Goal: Check status

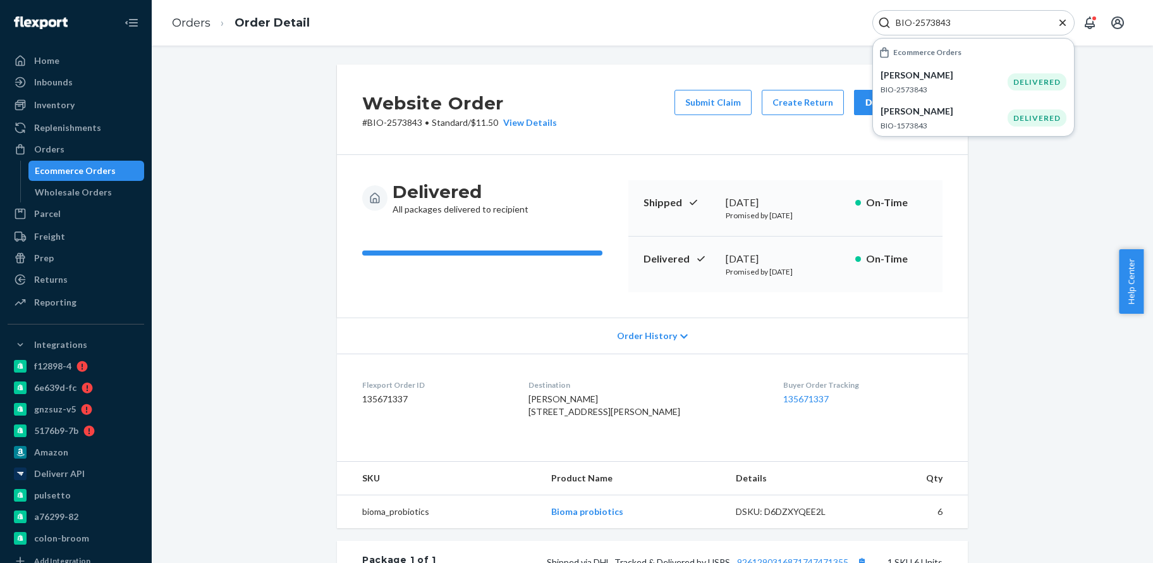
click at [929, 18] on input "BIO-2573843" at bounding box center [969, 22] width 156 height 13
paste input "609238"
click at [980, 84] on p "BIO-2609238" at bounding box center [944, 89] width 127 height 11
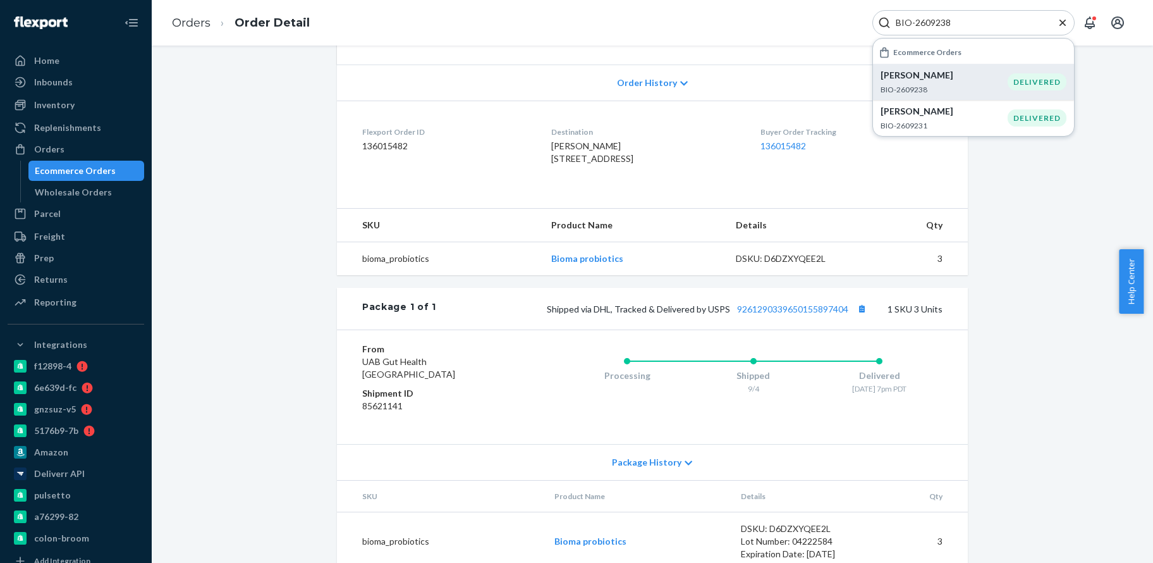
scroll to position [314, 0]
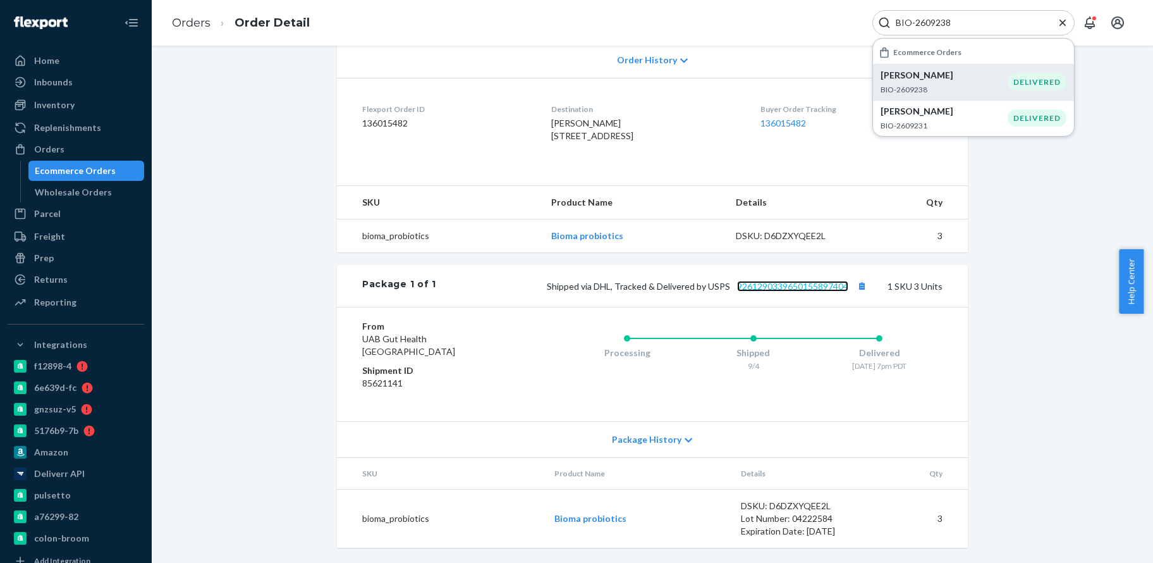
click at [794, 290] on link "9261290339650155897404" at bounding box center [792, 286] width 111 height 11
click at [925, 22] on input "BIO-2609238" at bounding box center [969, 22] width 156 height 13
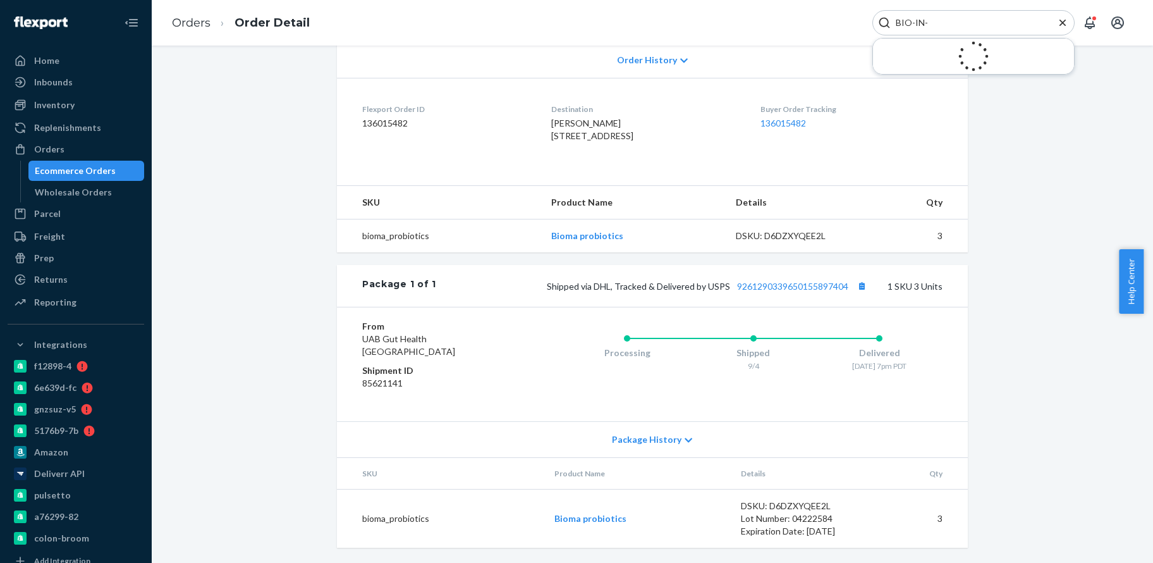
paste input "16485"
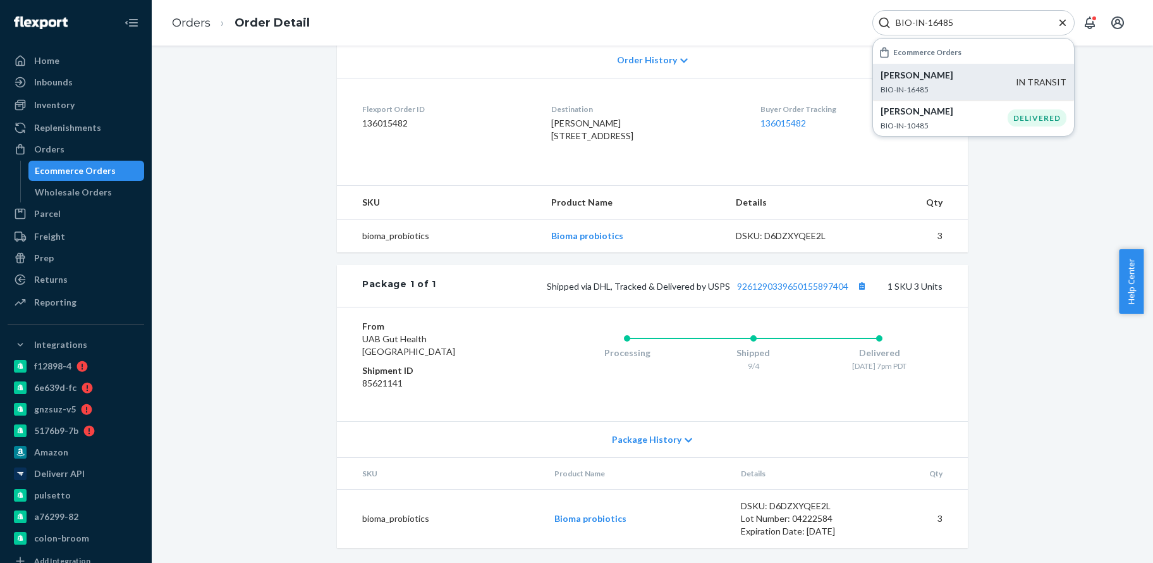
type input "BIO-IN-16485"
click at [974, 73] on p "[PERSON_NAME]" at bounding box center [948, 75] width 135 height 13
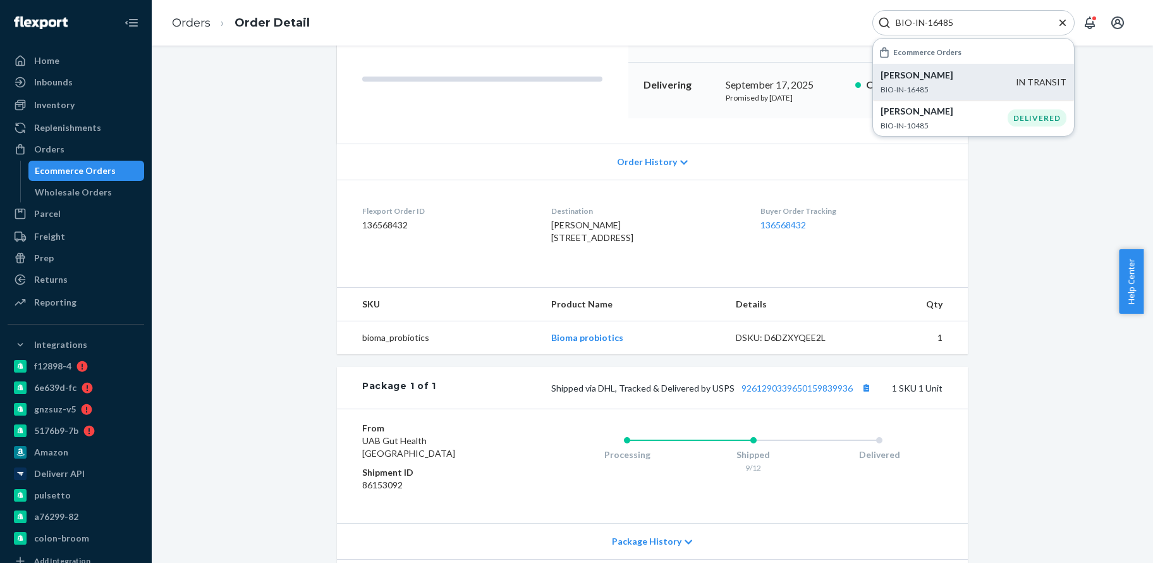
scroll to position [190, 0]
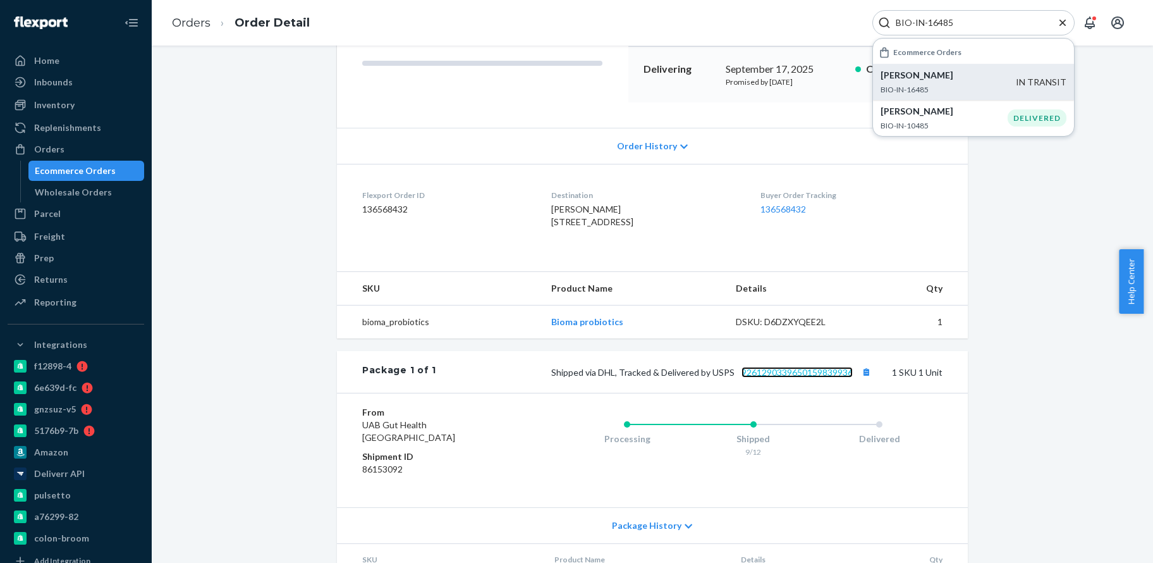
click at [785, 378] on link "9261290339650159839936" at bounding box center [797, 372] width 111 height 11
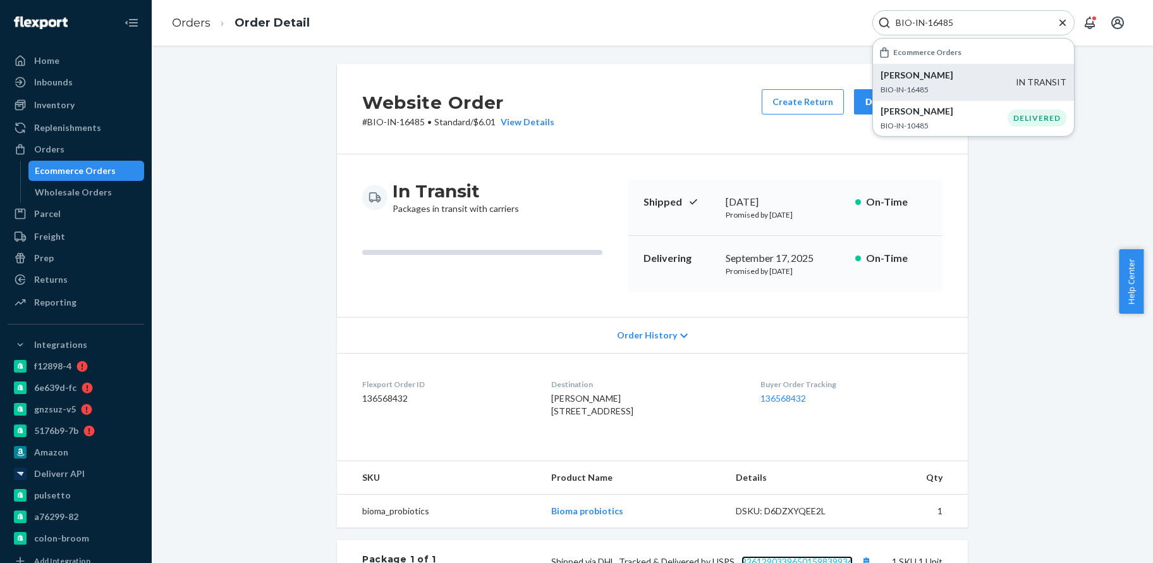
scroll to position [0, 0]
